Goal: Transaction & Acquisition: Purchase product/service

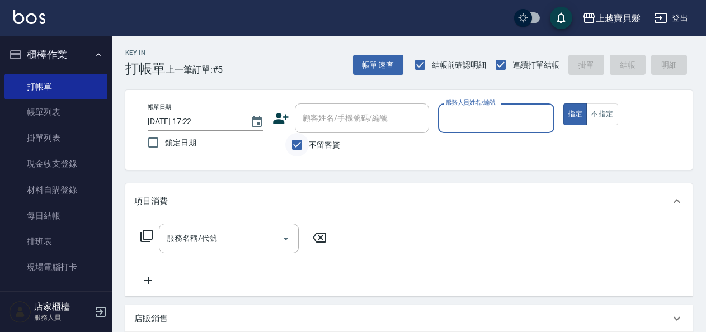
click at [302, 148] on input "不留客資" at bounding box center [297, 145] width 24 height 24
checkbox input "false"
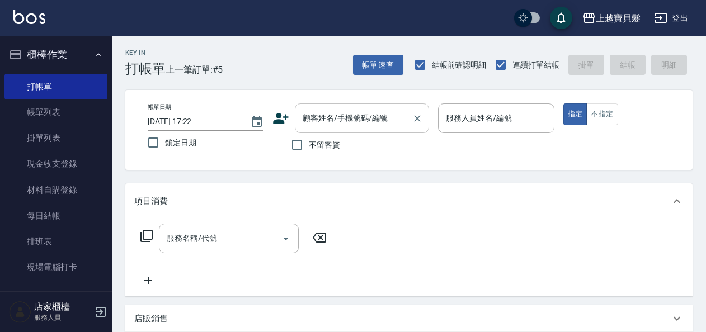
click at [322, 120] on input "顧客姓名/手機號碼/編號" at bounding box center [353, 119] width 107 height 20
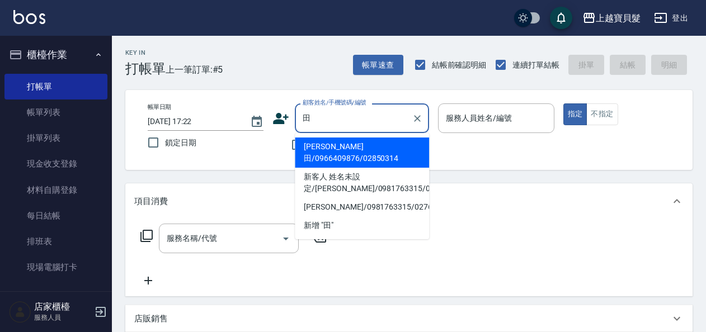
click at [308, 143] on li "[PERSON_NAME]田/0966409876/02850314" at bounding box center [362, 153] width 134 height 30
type input "[PERSON_NAME]田/0966409876/02850314"
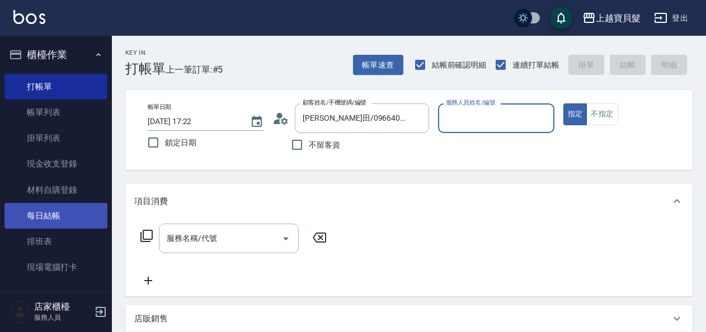
type input "依君-05"
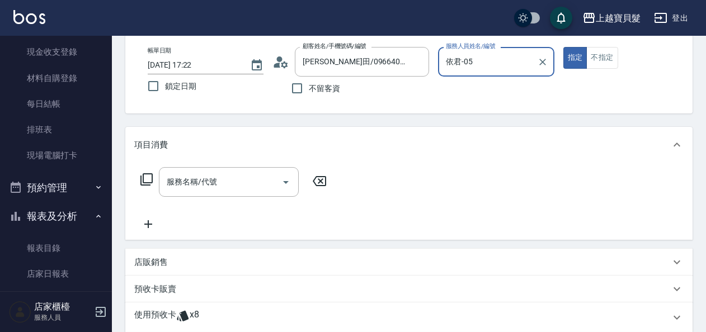
scroll to position [112, 0]
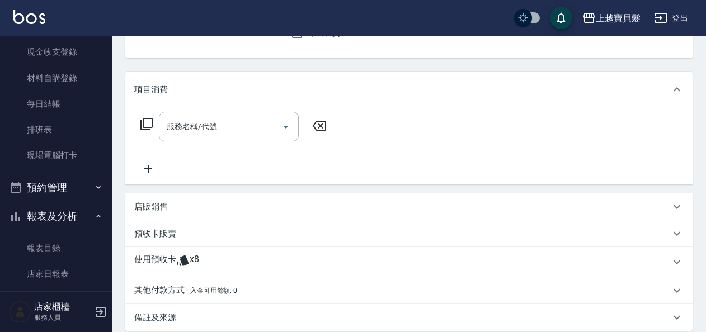
click at [160, 265] on p "使用預收卡" at bounding box center [155, 262] width 42 height 17
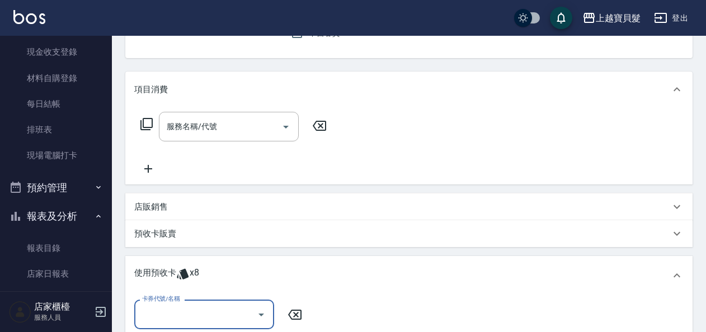
scroll to position [0, 0]
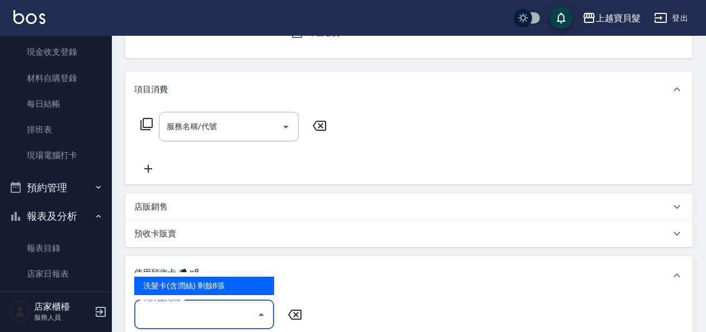
click at [177, 308] on input "卡券代號/名稱" at bounding box center [195, 315] width 113 height 20
click at [186, 293] on div "洗髮卡(含潤絲) 剩餘8張" at bounding box center [204, 286] width 140 height 18
type input "洗髮卡(含潤絲)"
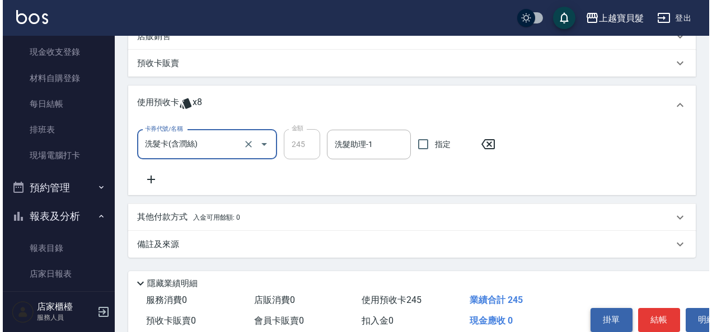
scroll to position [334, 0]
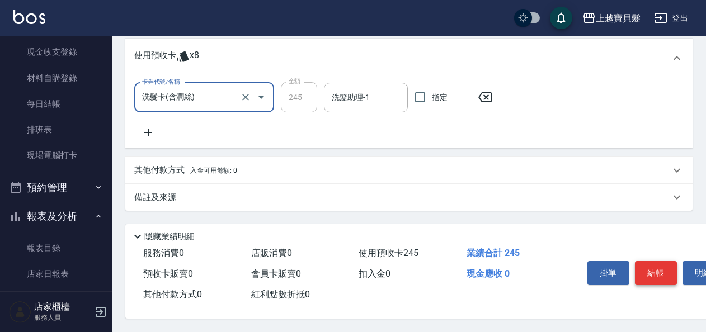
click at [657, 275] on button "結帳" at bounding box center [656, 273] width 42 height 24
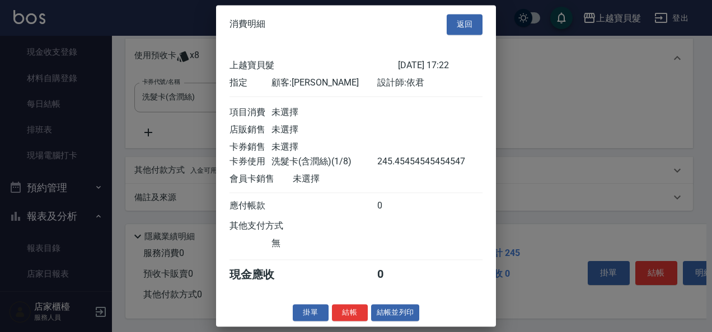
scroll to position [3, 0]
click at [402, 313] on button "結帳並列印" at bounding box center [395, 312] width 49 height 17
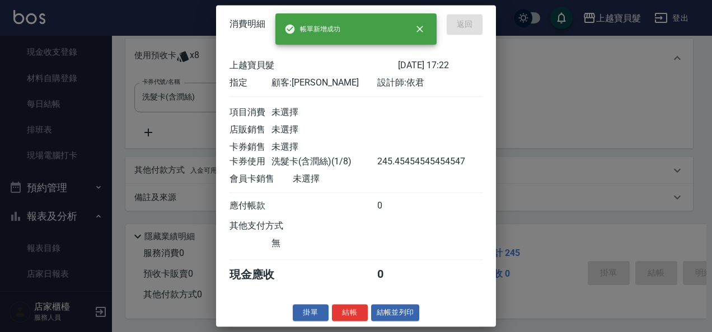
type input "[DATE] 18:26"
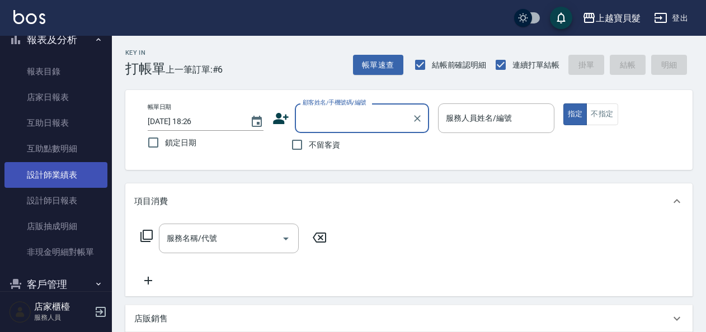
scroll to position [338, 0]
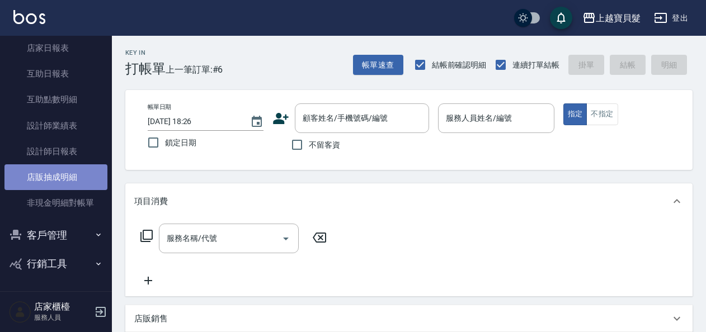
click at [64, 171] on link "店販抽成明細" at bounding box center [55, 178] width 103 height 26
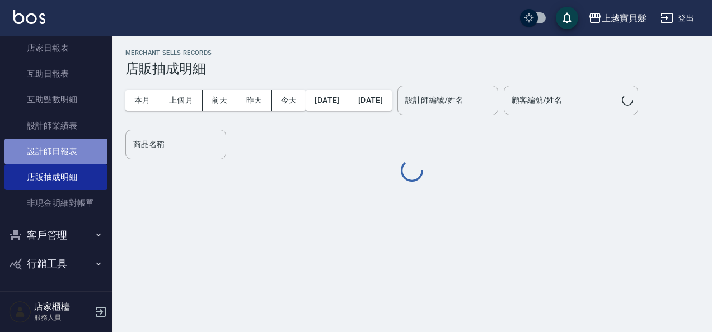
click at [65, 160] on link "設計師日報表" at bounding box center [55, 152] width 103 height 26
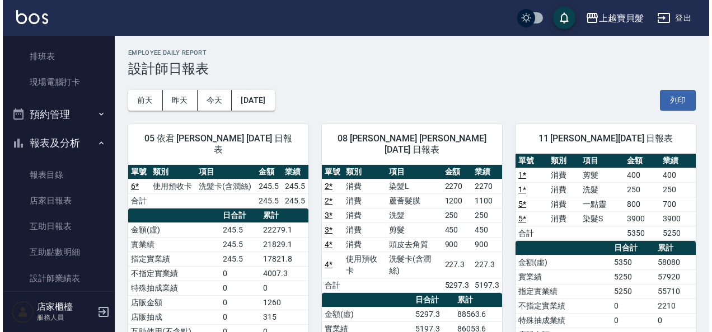
scroll to position [226, 0]
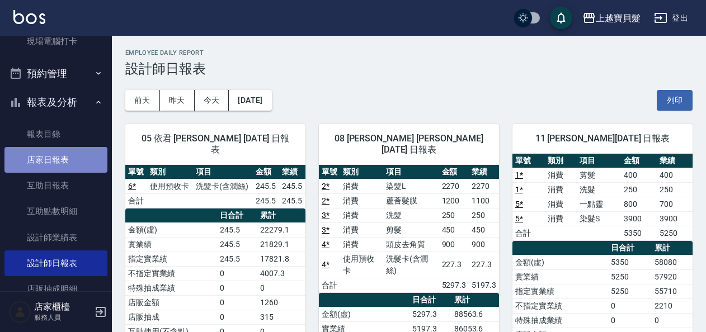
click at [63, 163] on link "店家日報表" at bounding box center [55, 160] width 103 height 26
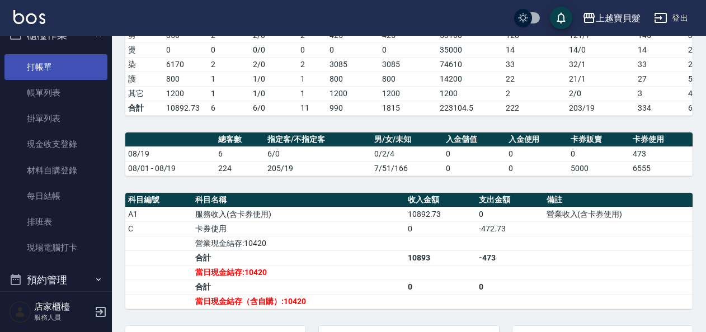
scroll to position [2, 0]
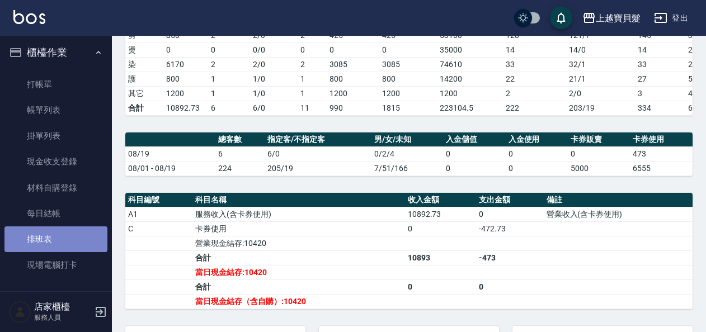
click at [77, 229] on link "排班表" at bounding box center [55, 240] width 103 height 26
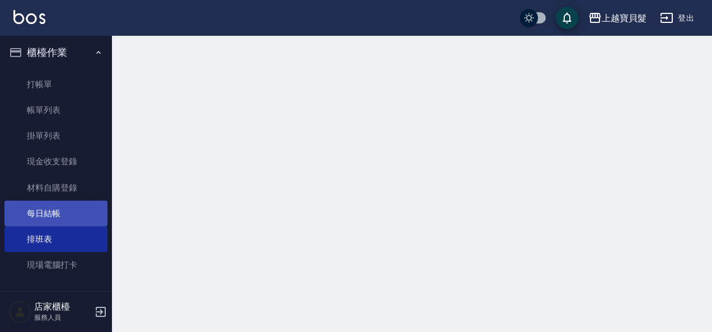
click at [77, 223] on link "每日結帳" at bounding box center [55, 214] width 103 height 26
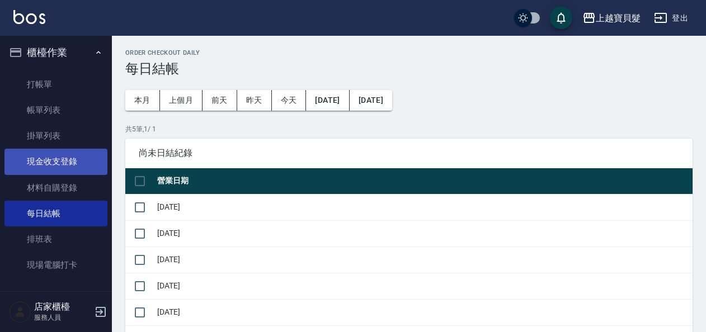
click at [79, 156] on link "現金收支登錄" at bounding box center [55, 162] width 103 height 26
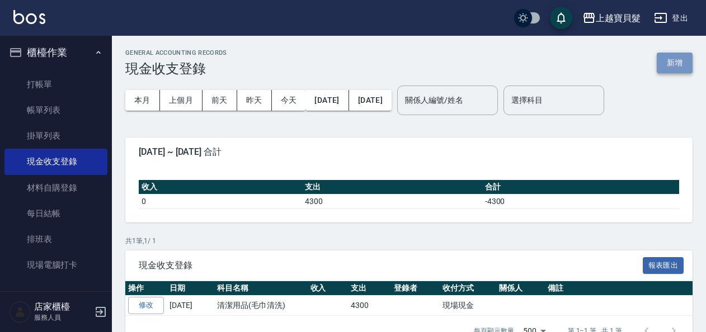
click at [676, 70] on button "新增" at bounding box center [675, 63] width 36 height 21
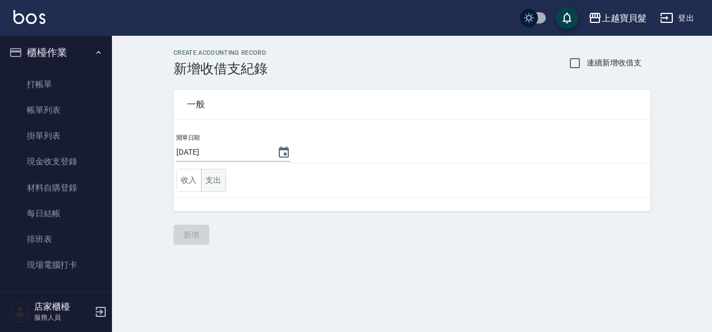
click at [218, 184] on button "支出" at bounding box center [213, 180] width 25 height 23
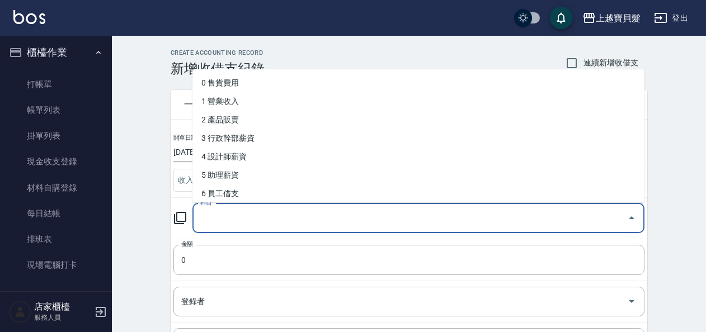
click at [234, 223] on input "科目" at bounding box center [410, 219] width 425 height 20
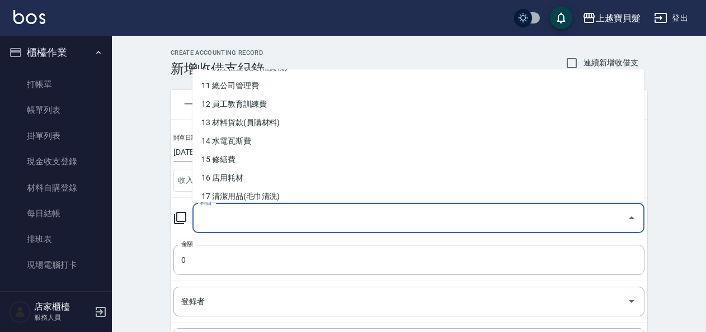
scroll to position [280, 0]
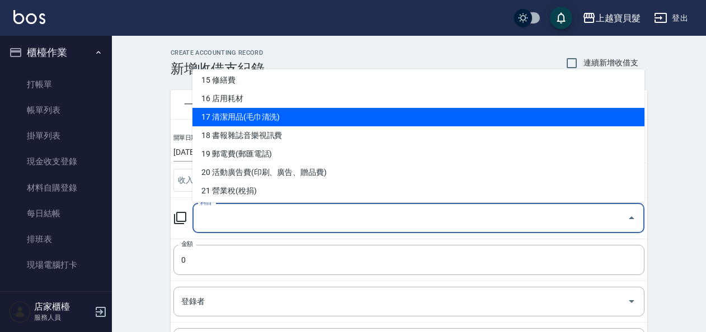
click at [230, 120] on li "17 清潔用品(毛巾清洗)" at bounding box center [419, 117] width 452 height 18
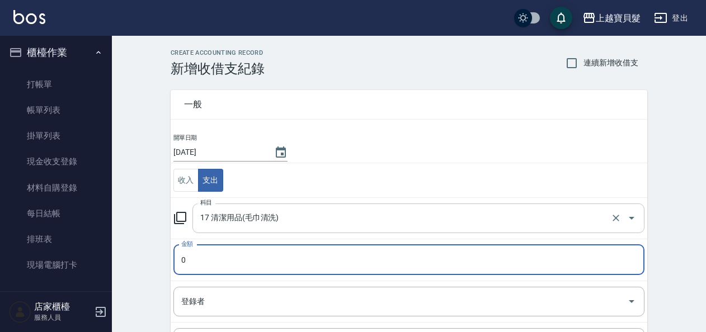
click at [253, 226] on input "17 清潔用品(毛巾清洗)" at bounding box center [403, 219] width 411 height 20
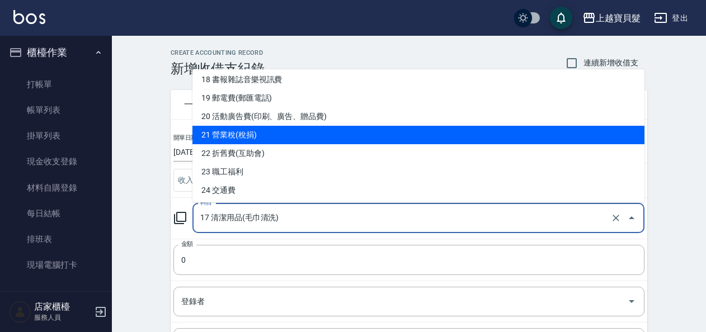
scroll to position [392, 0]
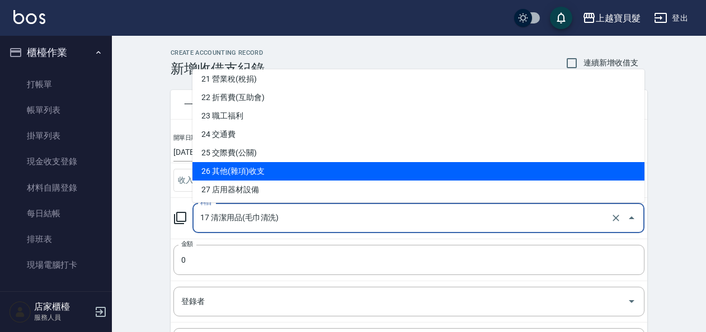
click at [265, 163] on li "26 其他(雜項)收支" at bounding box center [419, 171] width 452 height 18
type input "26 其他(雜項)收支"
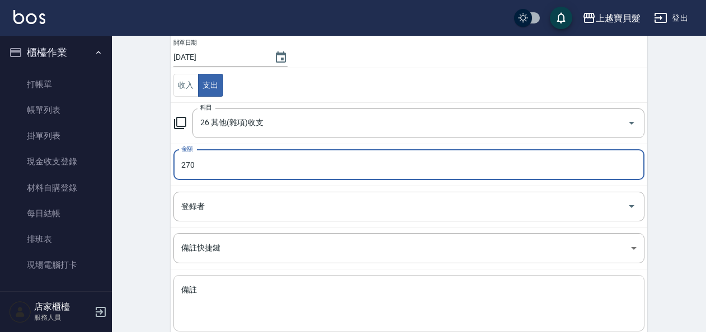
scroll to position [112, 0]
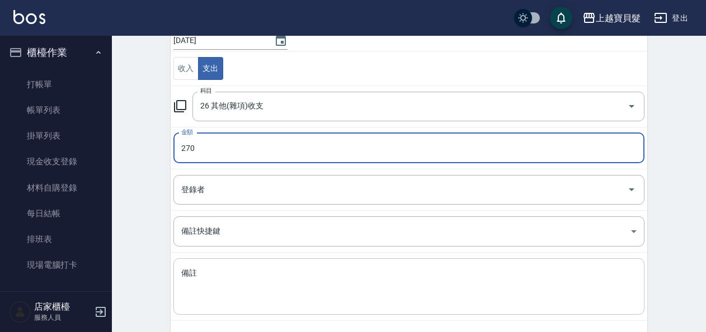
type input "270"
click at [263, 304] on div "x 備註" at bounding box center [409, 287] width 471 height 57
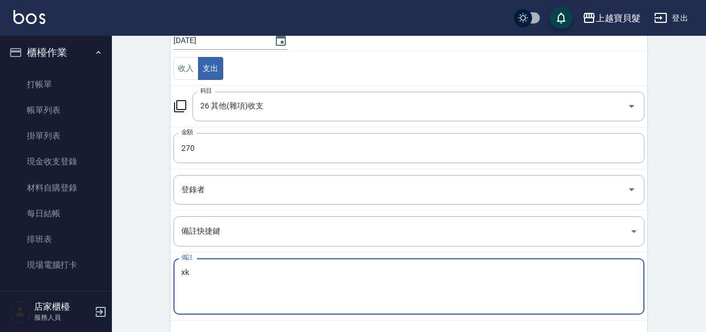
type textarea "x"
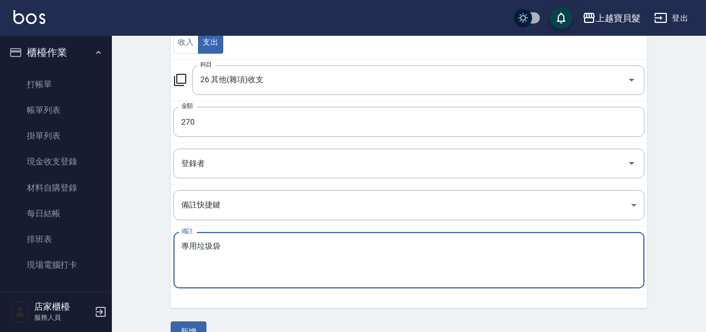
scroll to position [160, 0]
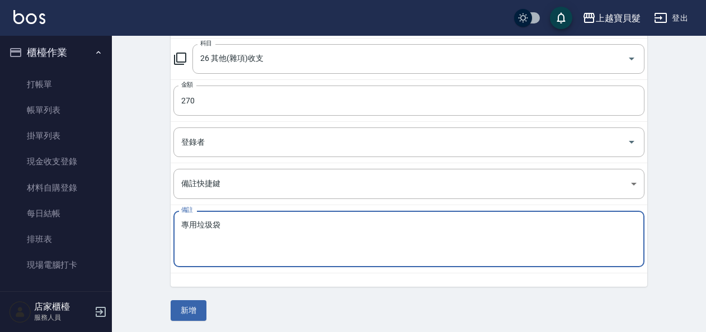
type textarea "專用垃圾袋"
click at [207, 304] on div "一般 開單日期 [DATE] 收入 支出 科目 26 其他(雜項)收支 科目 金額 270 金額 登錄者 登錄者 備註快捷鍵 ​ 備註快捷鍵 備註 專用垃圾袋…" at bounding box center [409, 119] width 477 height 404
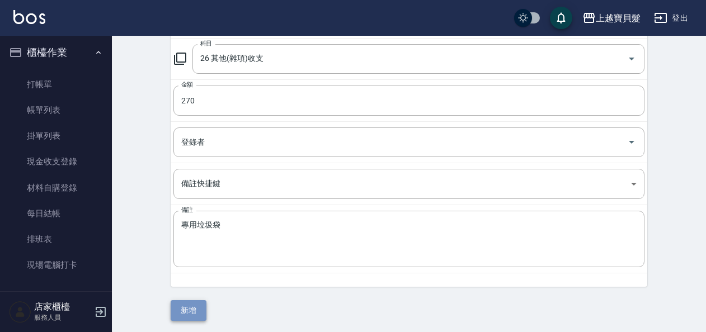
click at [203, 304] on button "新增" at bounding box center [189, 311] width 36 height 21
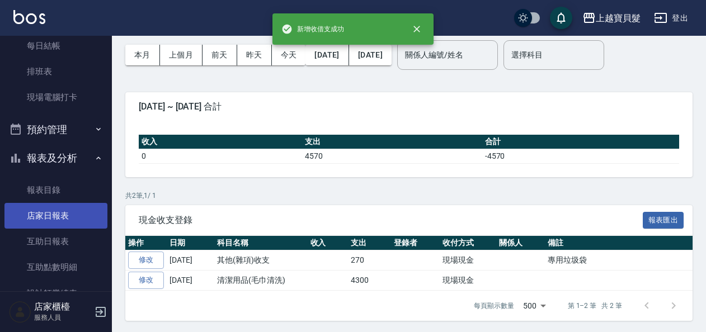
scroll to position [226, 0]
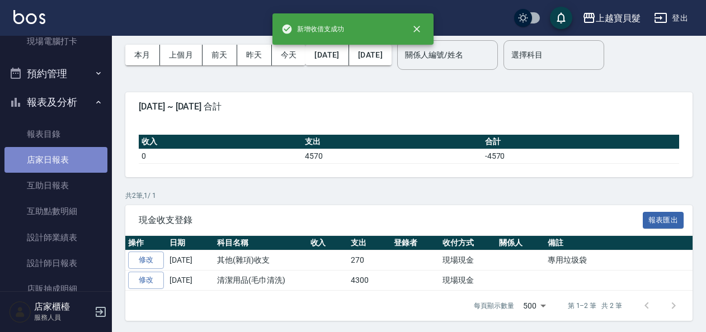
click at [69, 169] on link "店家日報表" at bounding box center [55, 160] width 103 height 26
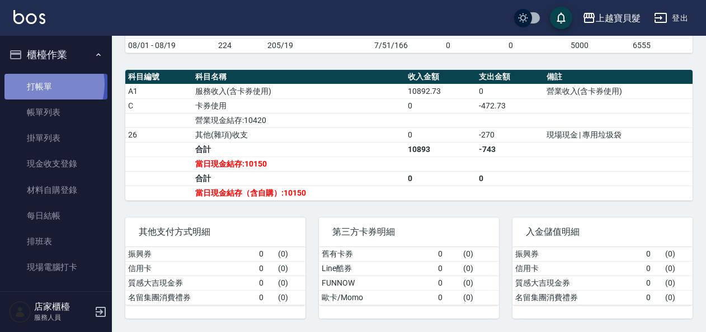
click at [41, 84] on link "打帳單" at bounding box center [55, 87] width 103 height 26
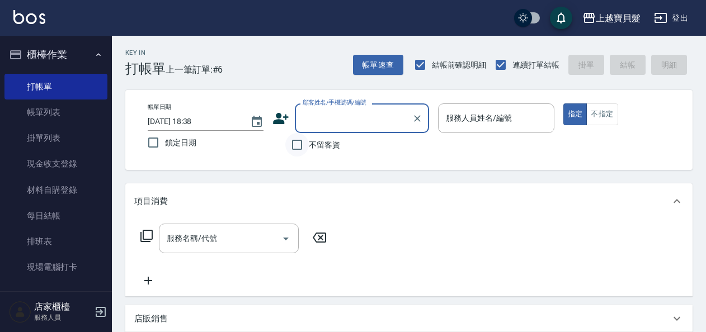
click at [298, 151] on input "不留客資" at bounding box center [297, 145] width 24 height 24
checkbox input "true"
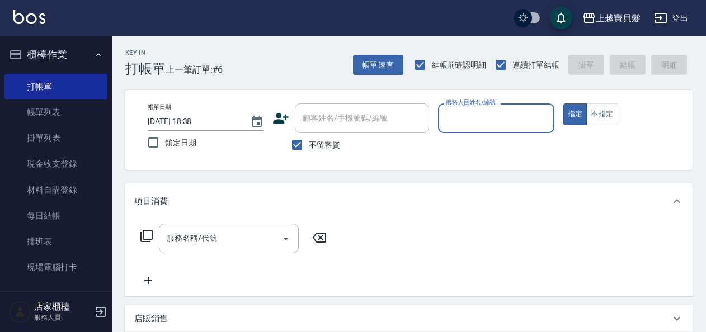
click at [484, 109] on input "服務人員姓名/編號" at bounding box center [496, 119] width 106 height 20
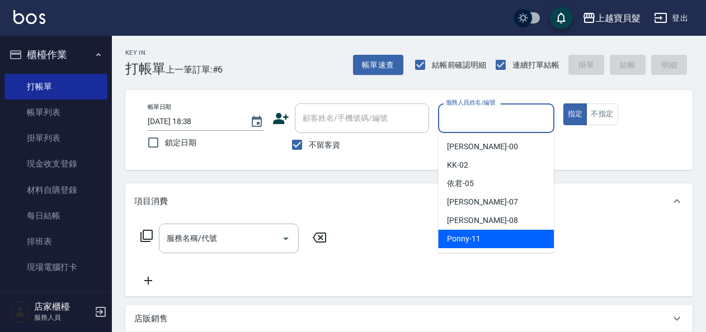
click at [466, 234] on span "Ponny -11" at bounding box center [464, 239] width 34 height 12
type input "Ponny-11"
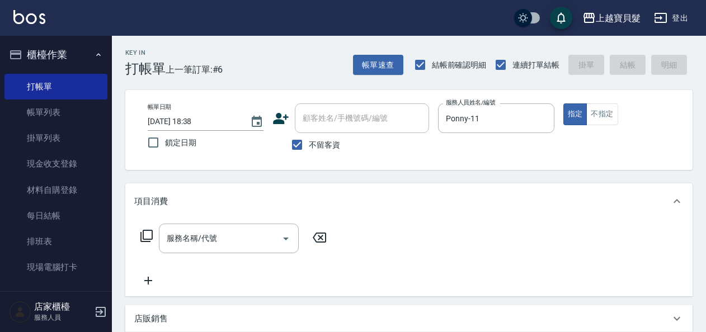
click at [146, 230] on icon at bounding box center [146, 236] width 12 height 12
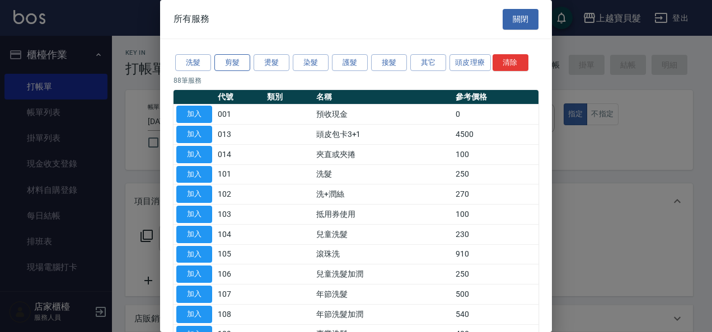
click at [233, 59] on button "剪髮" at bounding box center [232, 62] width 36 height 17
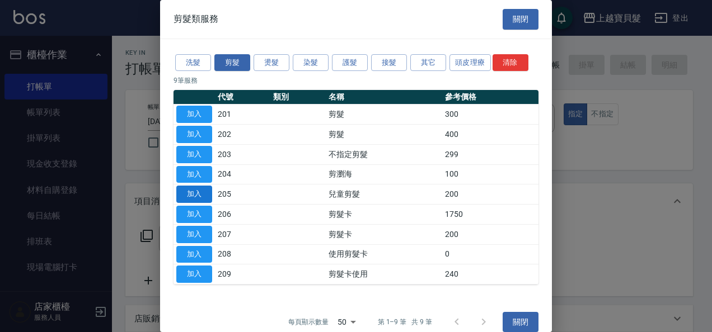
click at [201, 194] on button "加入" at bounding box center [194, 194] width 36 height 17
type input "兒童剪髮(205)"
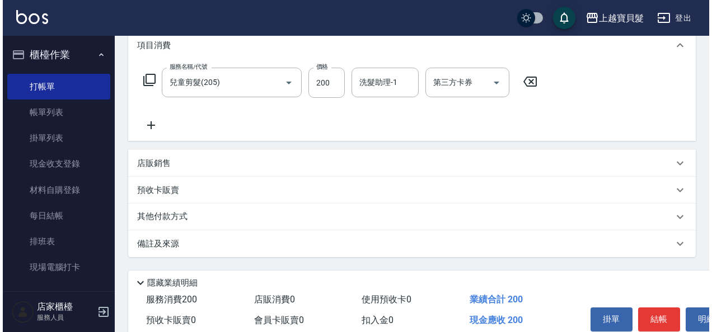
scroll to position [207, 0]
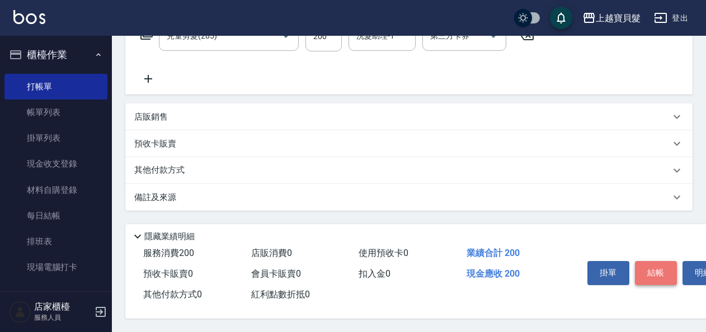
click at [654, 269] on button "結帳" at bounding box center [656, 273] width 42 height 24
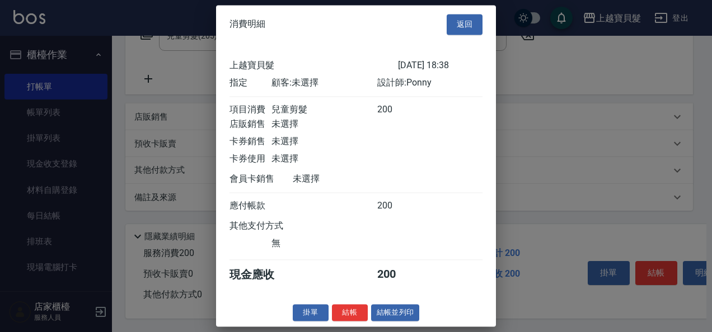
scroll to position [3, 0]
click at [396, 322] on button "結帳並列印" at bounding box center [395, 312] width 49 height 17
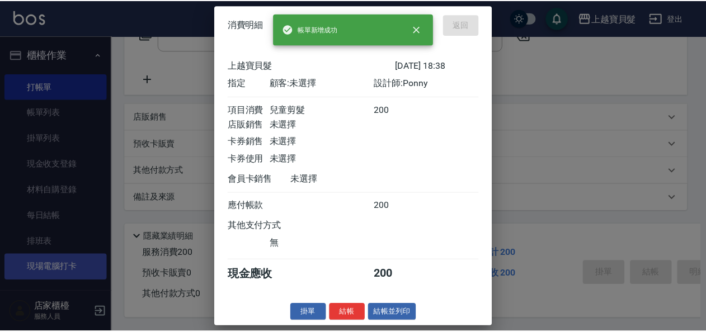
scroll to position [0, 0]
